Goal: Information Seeking & Learning: Learn about a topic

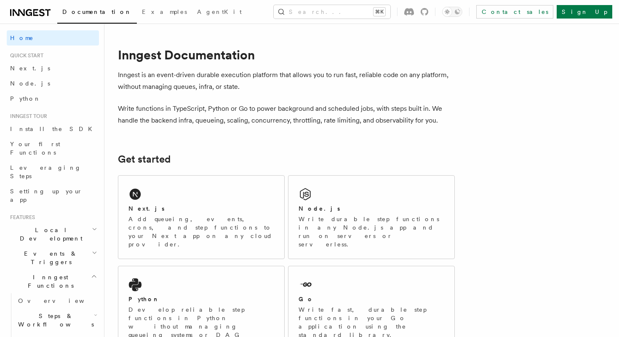
click at [69, 246] on h2 "Events & Triggers" at bounding box center [53, 258] width 92 height 24
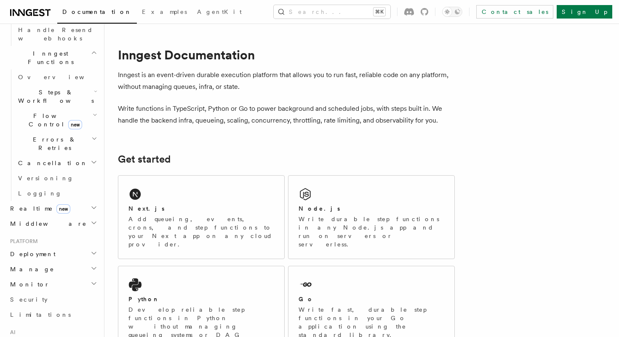
scroll to position [649, 0]
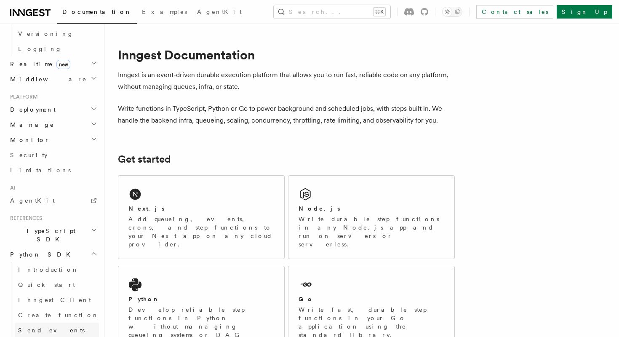
click at [56, 323] on link "Send events" at bounding box center [57, 330] width 84 height 15
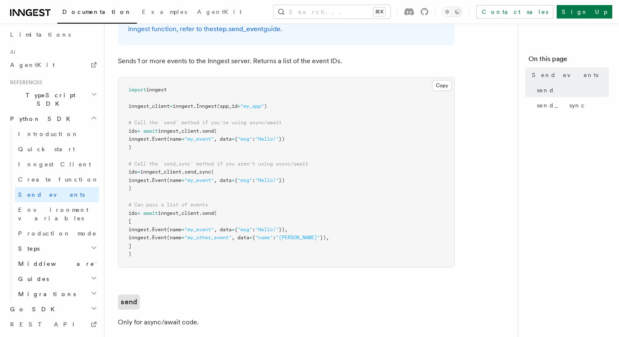
scroll to position [80, 0]
click at [68, 256] on h2 "Middleware" at bounding box center [57, 263] width 84 height 15
click at [54, 271] on h2 "Guides" at bounding box center [57, 278] width 84 height 15
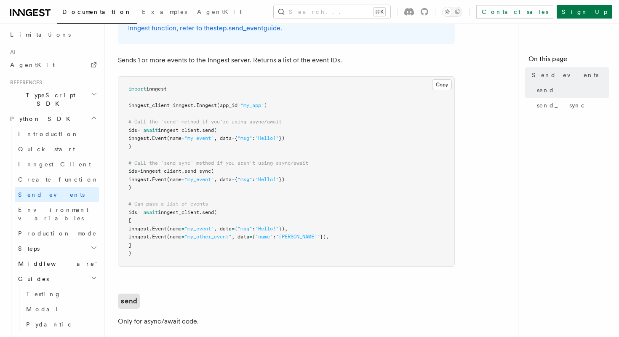
click at [50, 256] on h2 "Middleware" at bounding box center [57, 263] width 84 height 15
click at [49, 291] on span "Lifecycle" at bounding box center [49, 294] width 46 height 7
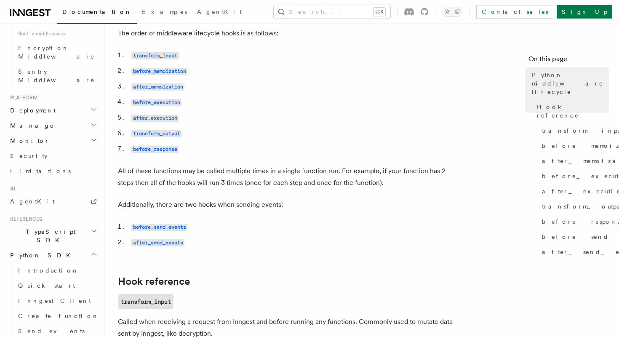
scroll to position [53, 0]
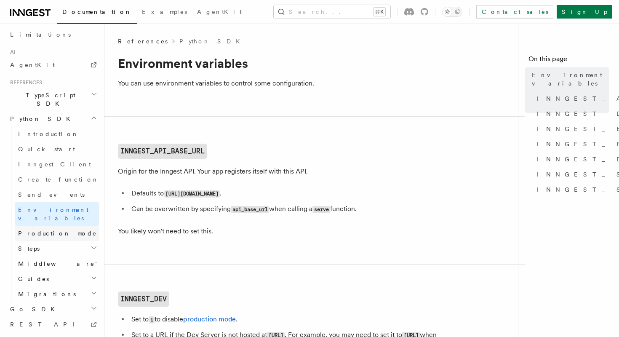
click at [44, 230] on span "Production mode" at bounding box center [57, 233] width 79 height 7
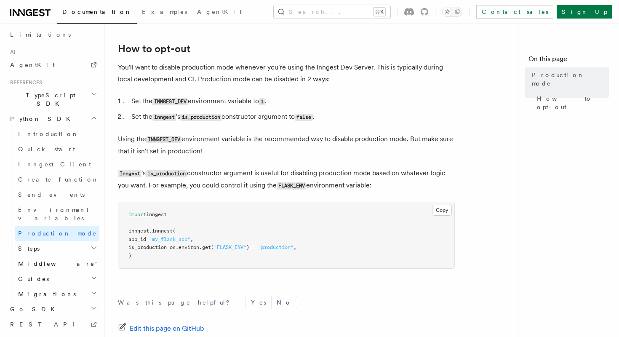
scroll to position [92, 0]
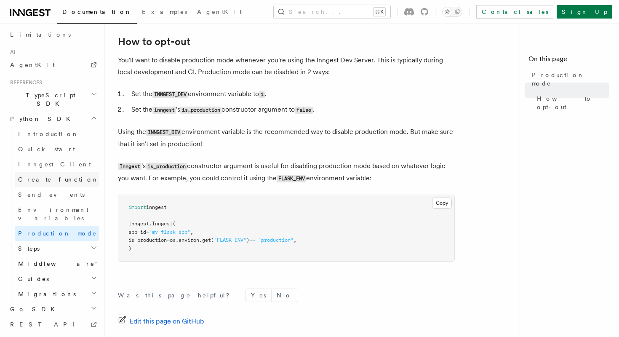
click at [64, 172] on link "Create function" at bounding box center [57, 179] width 84 height 15
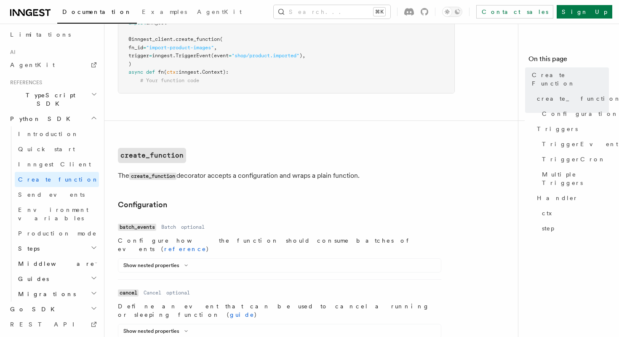
scroll to position [483, 0]
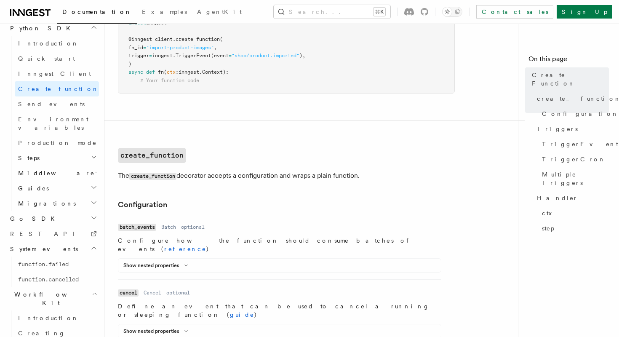
scroll to position [596, 0]
click at [49, 259] on span "function.failed" at bounding box center [43, 262] width 51 height 7
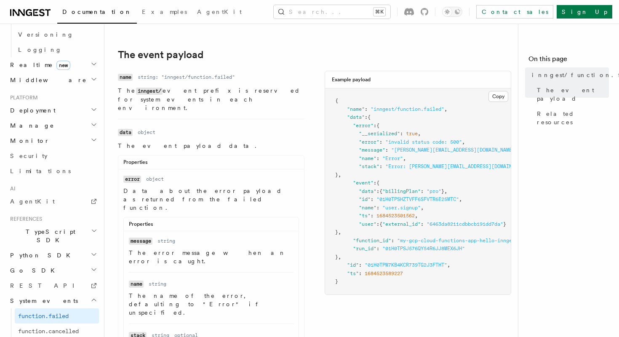
scroll to position [139, 0]
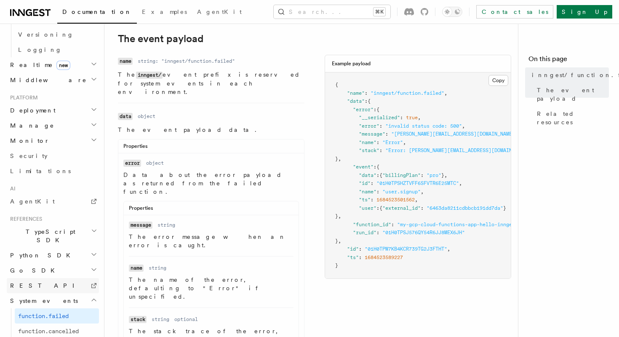
click at [24, 278] on link "REST API" at bounding box center [53, 285] width 92 height 15
